Goal: Task Accomplishment & Management: Use online tool/utility

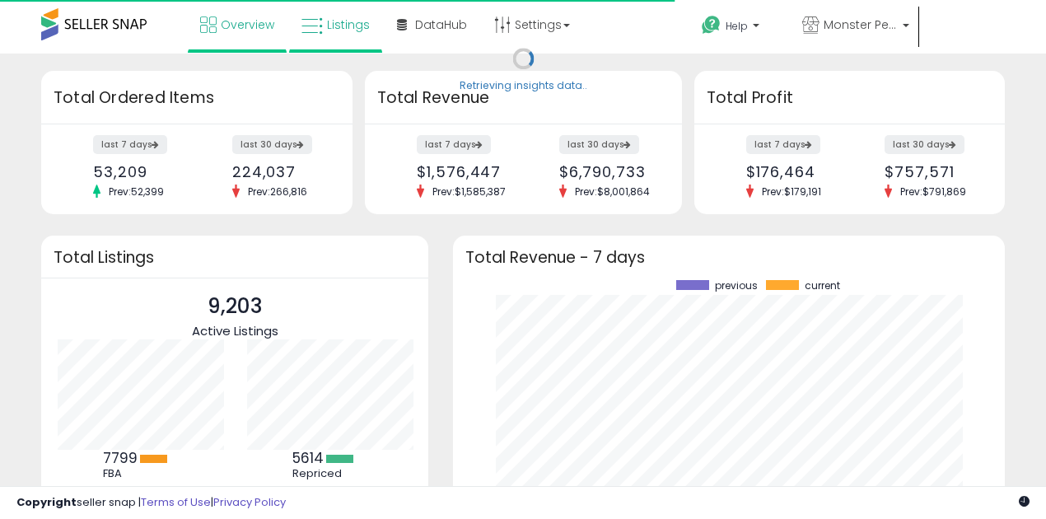
scroll to position [229, 519]
click at [315, 26] on icon at bounding box center [311, 26] width 21 height 21
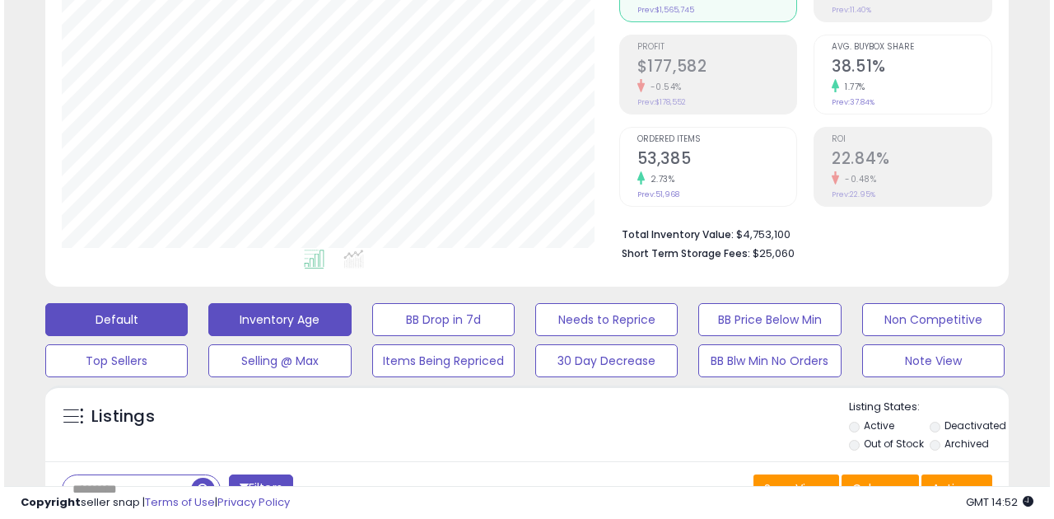
scroll to position [219, 0]
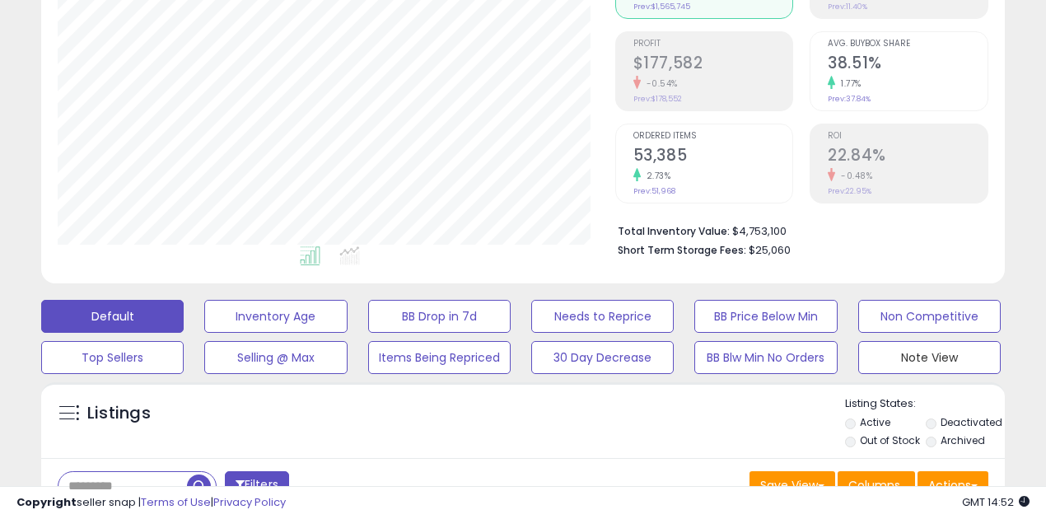
click at [909, 361] on button "Note View" at bounding box center [929, 357] width 142 height 33
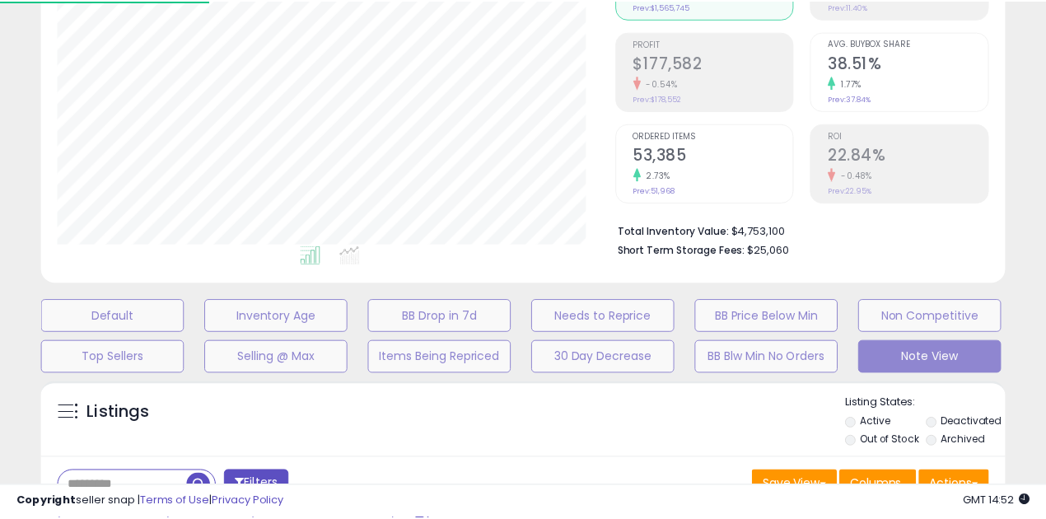
scroll to position [338, 562]
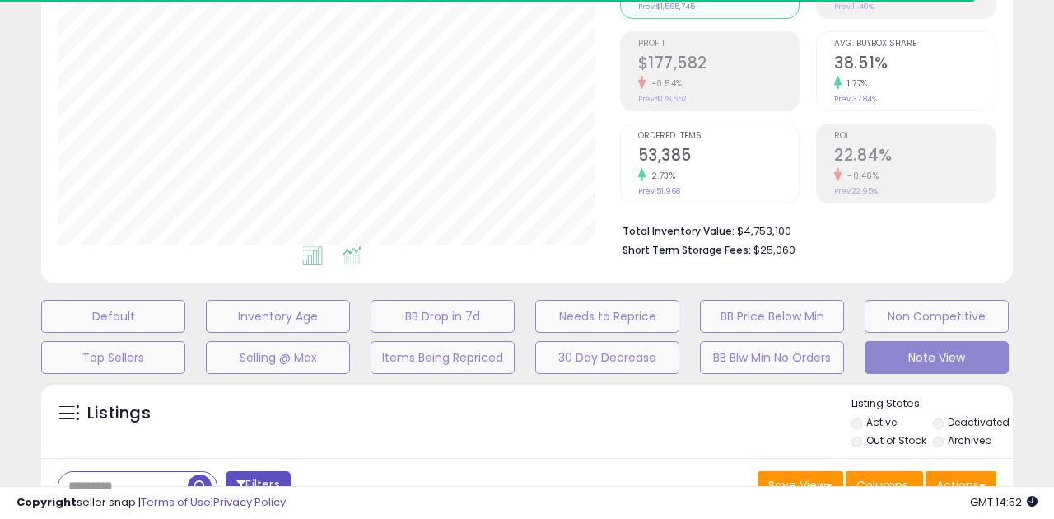
select select "**"
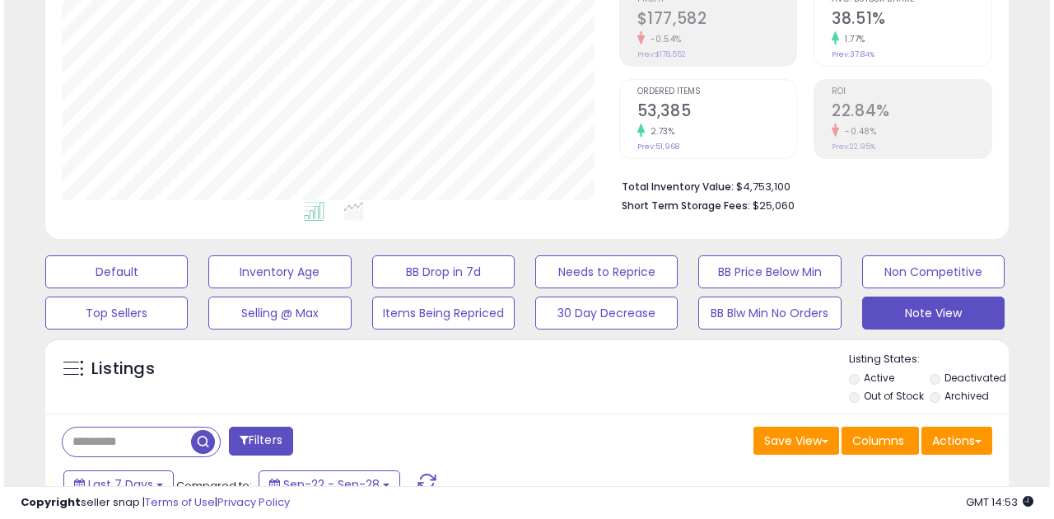
scroll to position [384, 0]
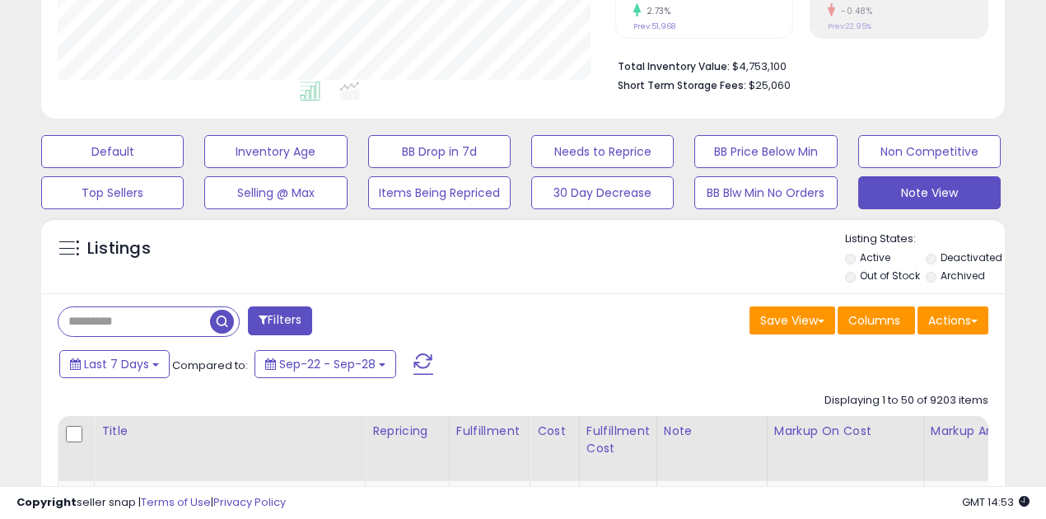
click at [97, 315] on input "text" at bounding box center [134, 321] width 152 height 29
paste input "**********"
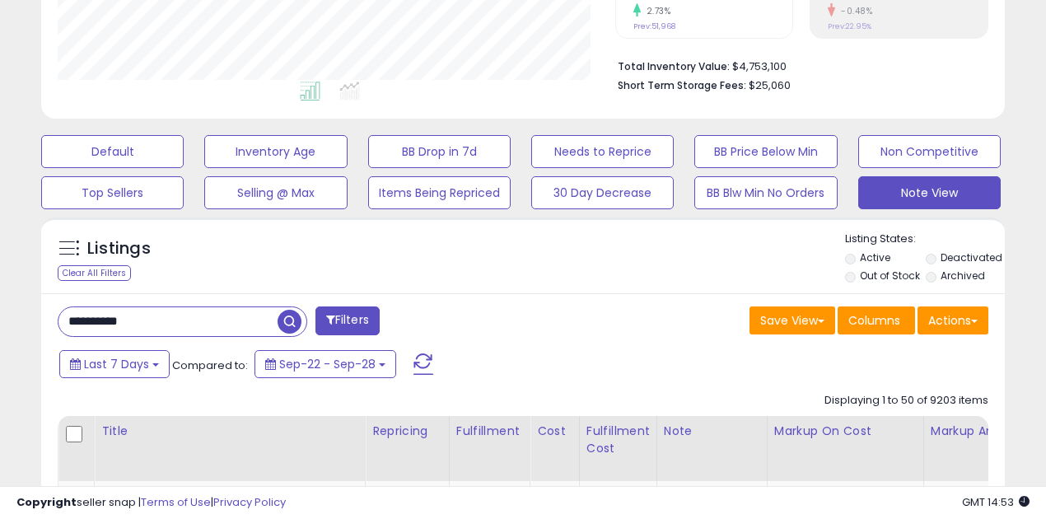
click at [295, 312] on span "button" at bounding box center [289, 322] width 24 height 24
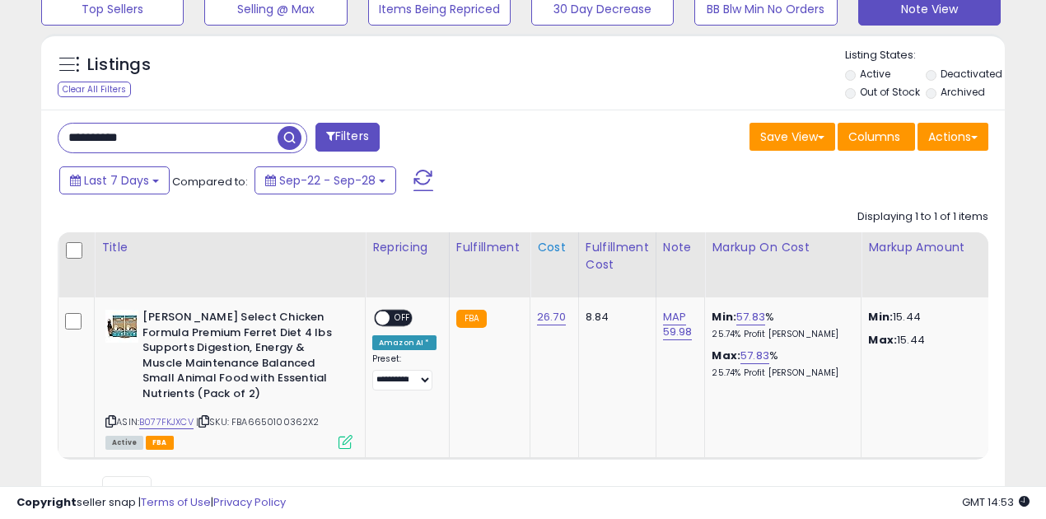
scroll to position [604, 0]
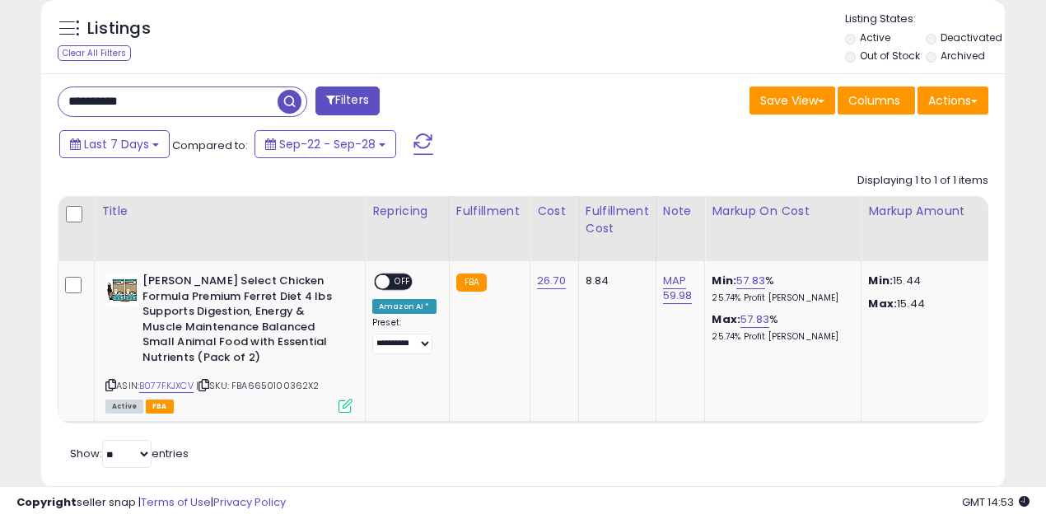
drag, startPoint x: 395, startPoint y: 430, endPoint x: 437, endPoint y: 429, distance: 42.0
click at [437, 429] on div "Retrieving listings data.. Displaying 1 to 1 of 1 items Title Repricing" at bounding box center [523, 319] width 930 height 308
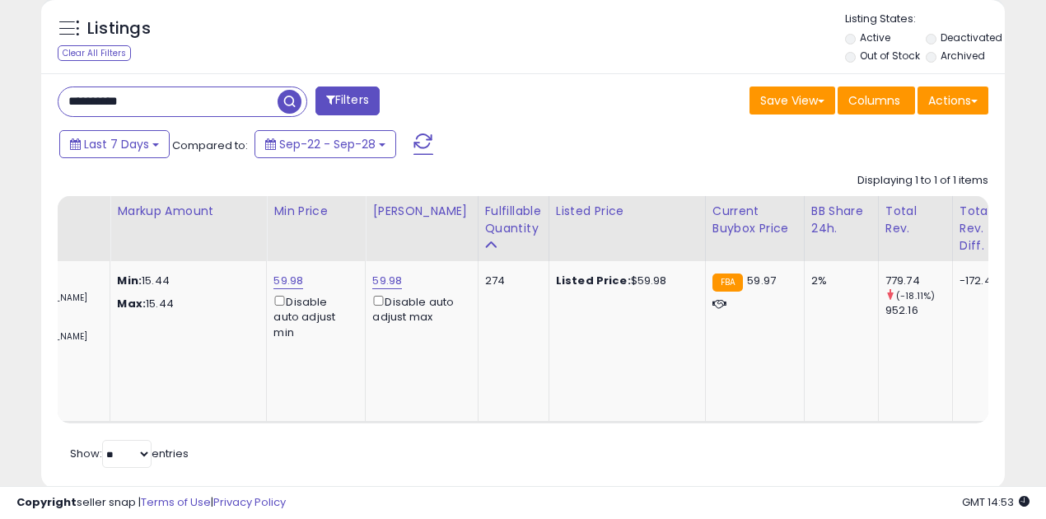
scroll to position [0, 0]
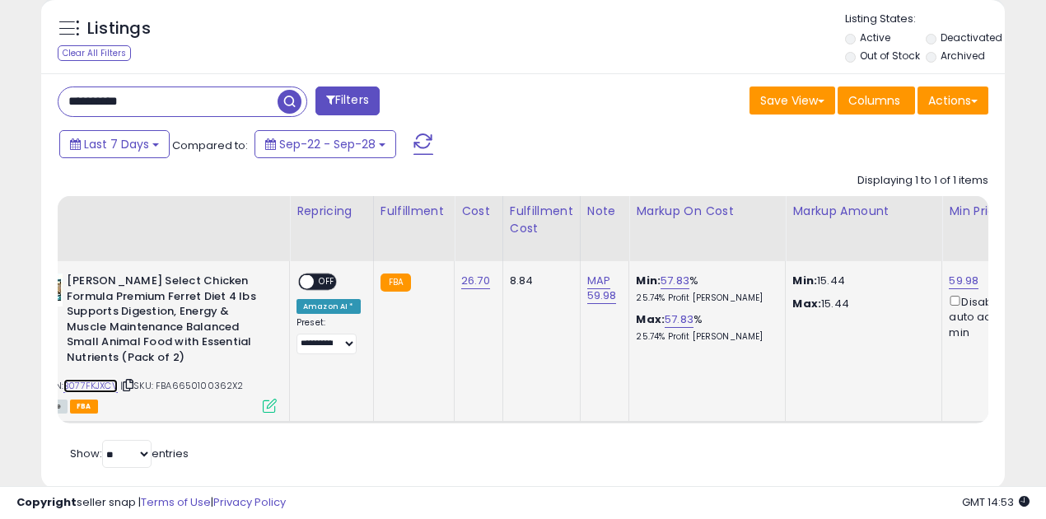
click at [104, 382] on link "B077FKJXCV" at bounding box center [90, 386] width 54 height 14
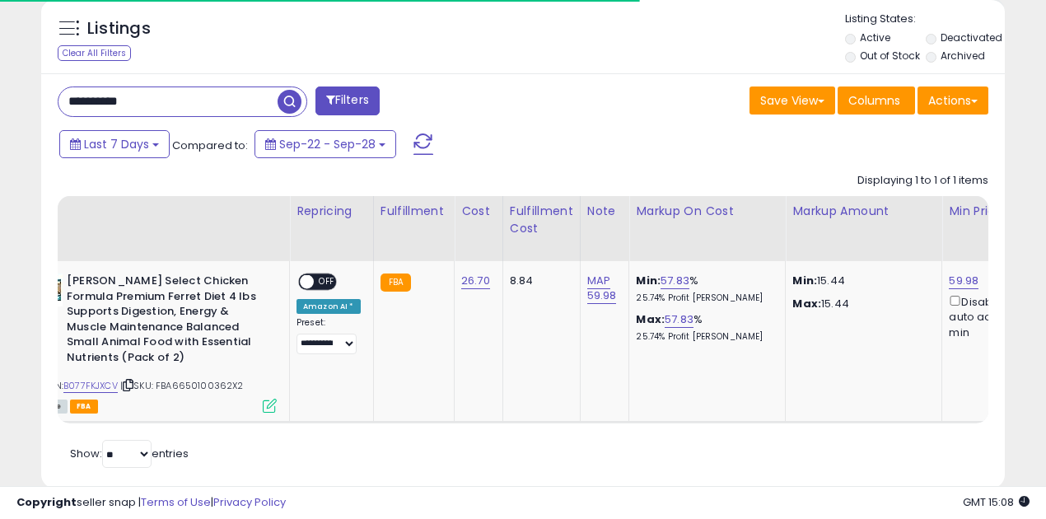
drag, startPoint x: 165, startPoint y: 104, endPoint x: 59, endPoint y: 81, distance: 107.9
click at [71, 96] on input "**********" at bounding box center [167, 101] width 219 height 29
type input "**********"
click at [287, 95] on span "button" at bounding box center [289, 102] width 24 height 24
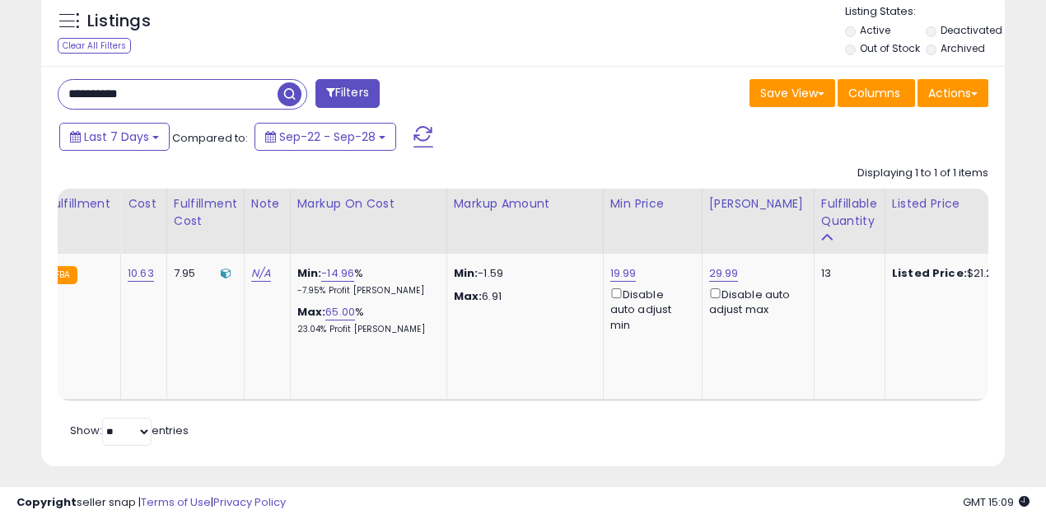
scroll to position [0, 72]
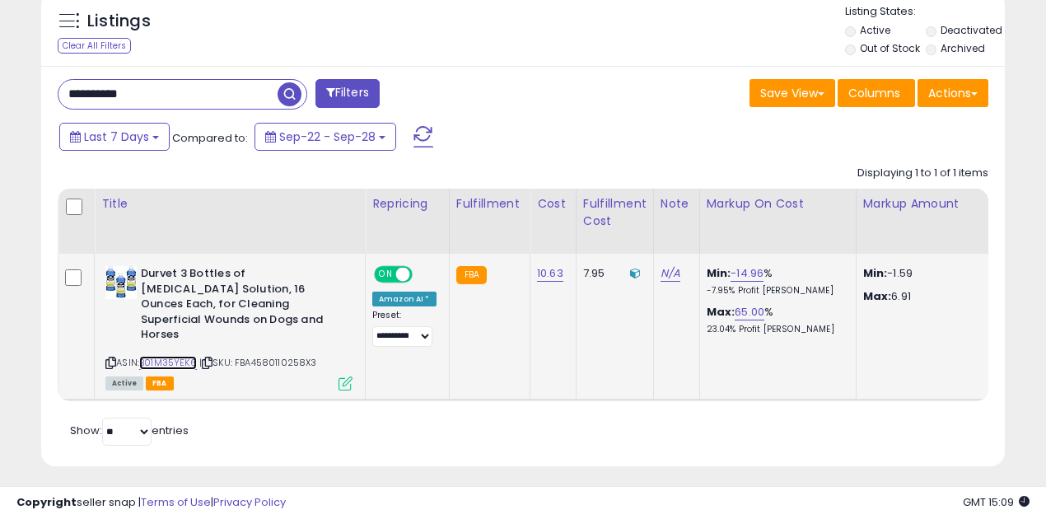
click at [171, 356] on link "B01M35YEK6" at bounding box center [168, 363] width 58 height 14
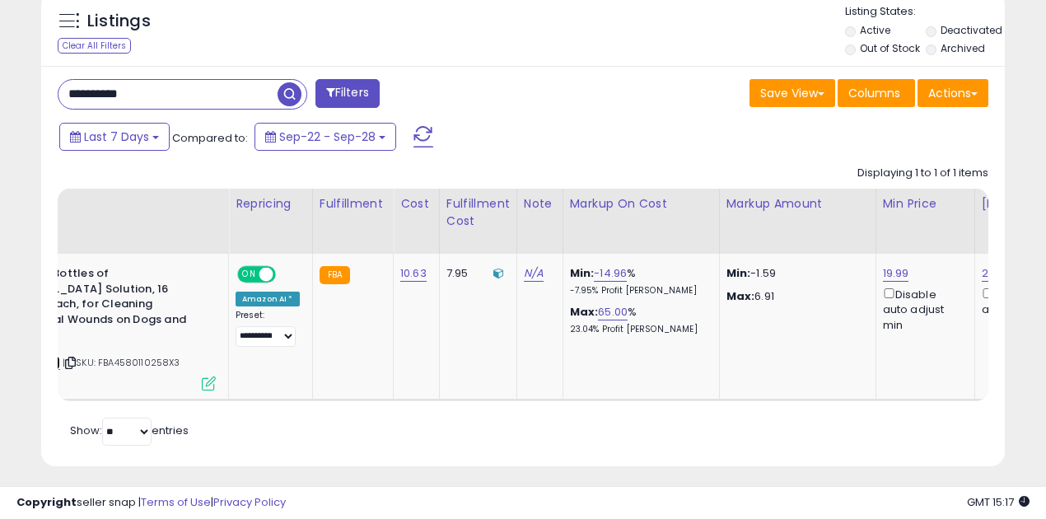
scroll to position [0, 0]
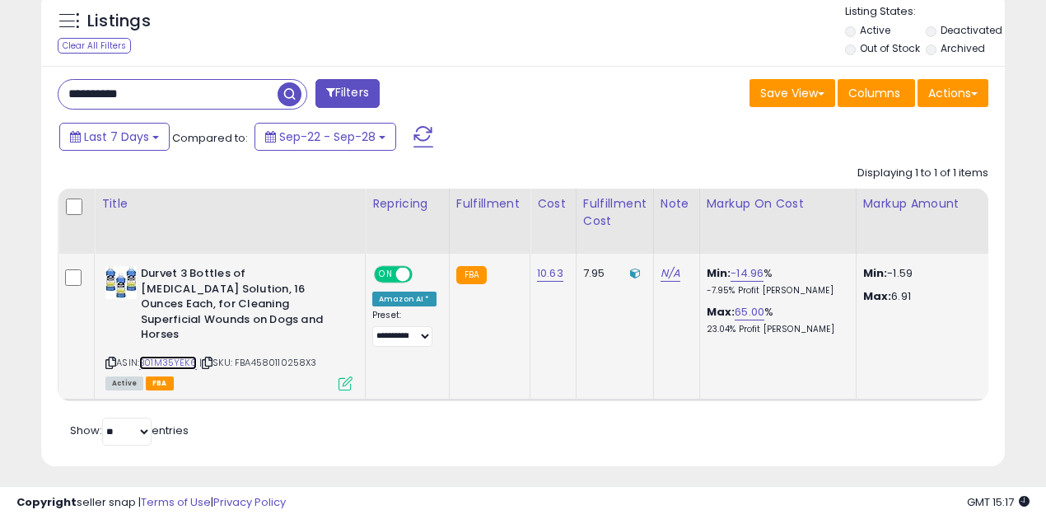
click at [170, 356] on link "B01M35YEK6" at bounding box center [168, 363] width 58 height 14
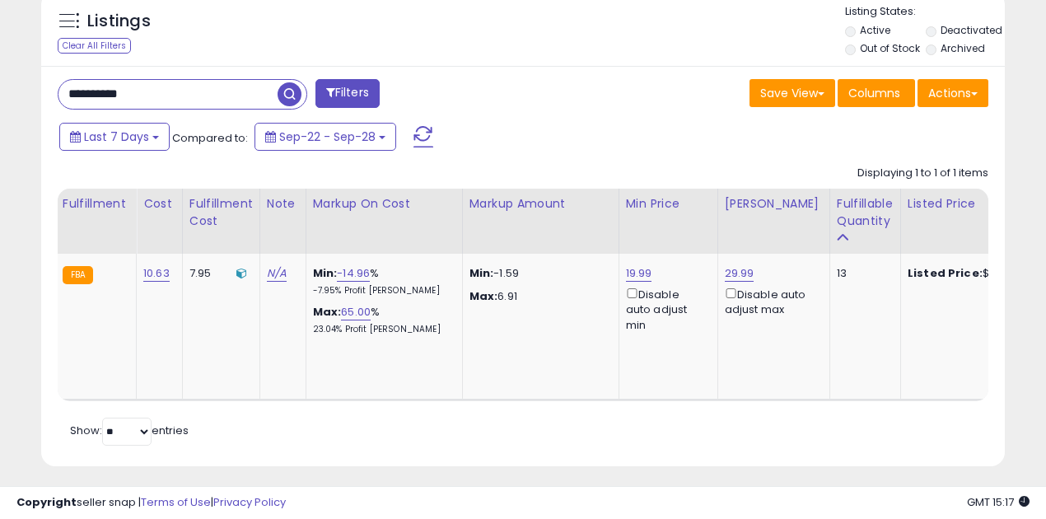
scroll to position [0, 226]
